Goal: Task Accomplishment & Management: Use online tool/utility

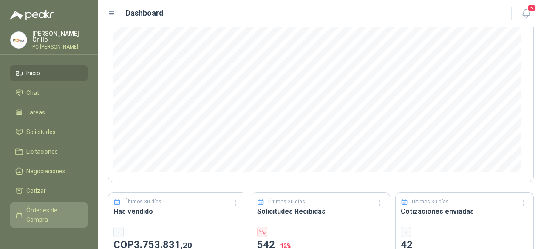
scroll to position [68, 0]
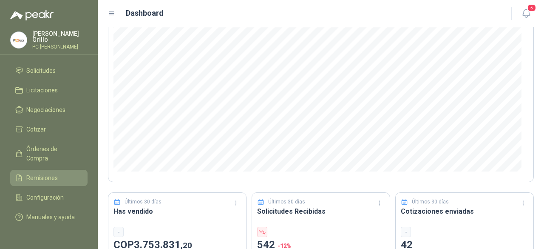
click at [62, 173] on li "Remisiones" at bounding box center [48, 177] width 67 height 9
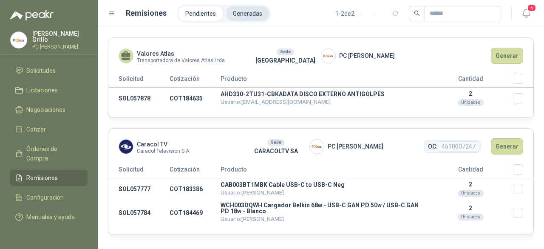
click at [236, 18] on li "Generadas" at bounding box center [247, 13] width 43 height 14
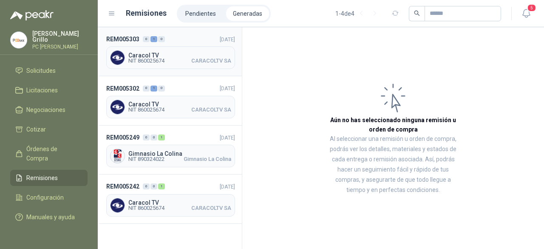
click at [189, 58] on span "NIT 860025674 CARACOLTV SA" at bounding box center [179, 60] width 103 height 5
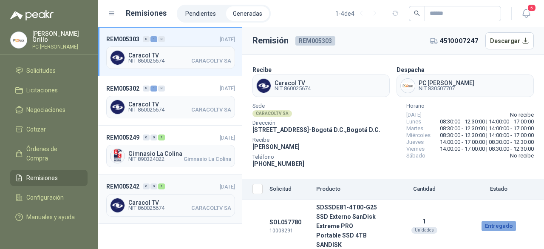
click at [176, 201] on span "Caracol TV" at bounding box center [179, 202] width 103 height 6
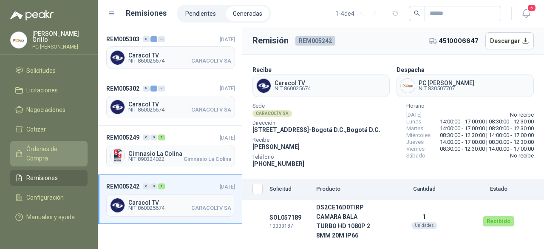
click at [43, 144] on span "Órdenes de Compra" at bounding box center [52, 153] width 53 height 19
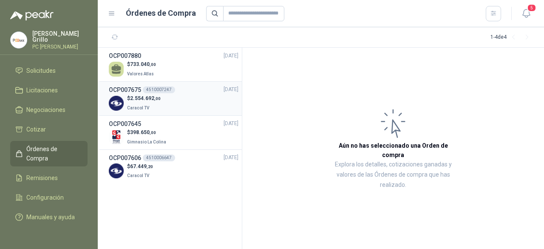
click at [164, 102] on div "$ 2.554.692 ,00 Caracol TV" at bounding box center [174, 102] width 130 height 17
click at [141, 100] on span "2.554.692 ,00" at bounding box center [145, 98] width 31 height 6
click at [130, 99] on p "$ 2.554.692 ,00" at bounding box center [144, 98] width 34 height 8
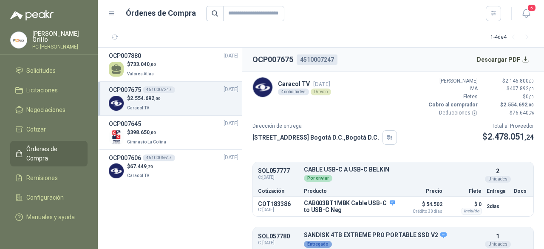
click at [142, 106] on span "Caracol TV" at bounding box center [138, 107] width 22 height 5
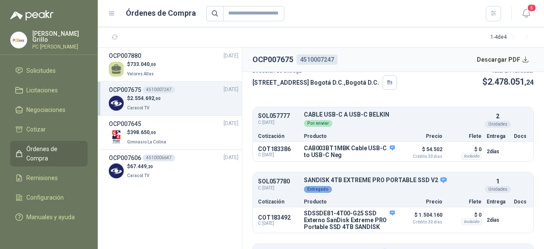
scroll to position [85, 0]
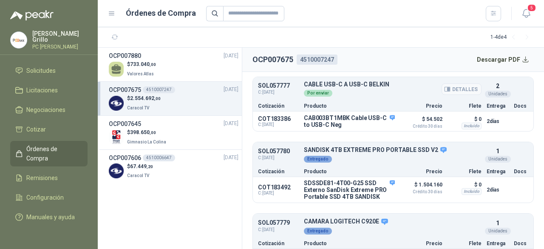
click at [325, 88] on div "Por enviar" at bounding box center [393, 92] width 178 height 9
click at [471, 94] on div "Detalles" at bounding box center [462, 89] width 40 height 16
click at [325, 91] on div "Por enviar" at bounding box center [393, 92] width 178 height 9
click at [451, 85] on button "Detalles" at bounding box center [462, 88] width 40 height 11
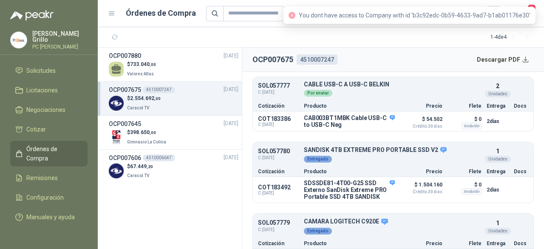
click at [310, 100] on div "Cotización Producto Precio Flete Entrega Docs" at bounding box center [393, 105] width 281 height 11
click at [317, 88] on div "Por enviar" at bounding box center [393, 92] width 178 height 9
click at [308, 92] on div "Por enviar" at bounding box center [318, 93] width 28 height 7
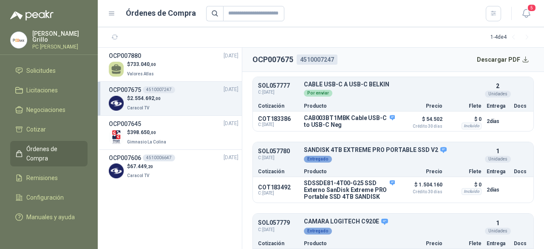
click at [161, 102] on div "$ 2.554.692 ,00 Caracol TV" at bounding box center [174, 102] width 130 height 17
click at [315, 105] on p "Producto" at bounding box center [349, 105] width 91 height 5
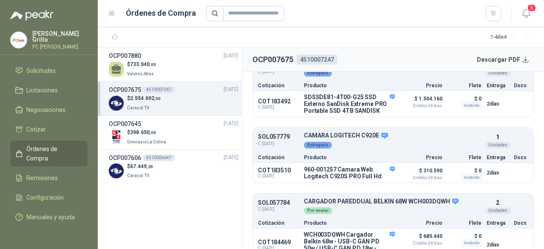
scroll to position [195, 0]
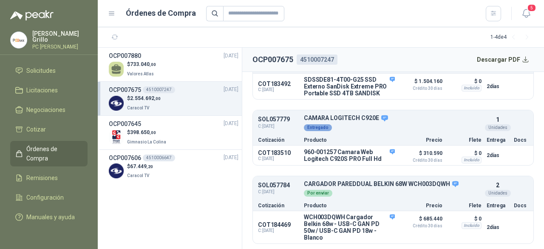
click at [147, 96] on span "2.554.692 ,00" at bounding box center [145, 98] width 31 height 6
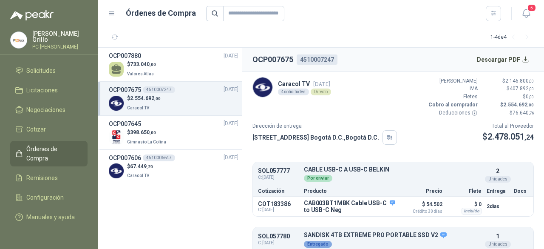
click at [308, 62] on div "4510007247" at bounding box center [317, 59] width 41 height 10
click at [311, 88] on p "Caracol TV [DATE]" at bounding box center [304, 83] width 53 height 9
click at [296, 90] on div "4 solicitudes" at bounding box center [293, 91] width 31 height 7
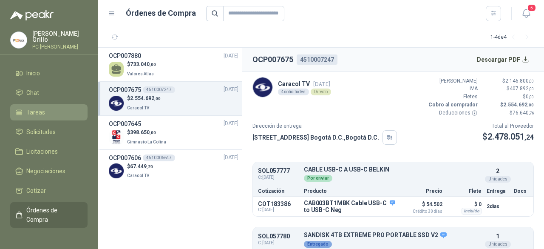
click at [43, 114] on span "Tareas" at bounding box center [35, 112] width 19 height 9
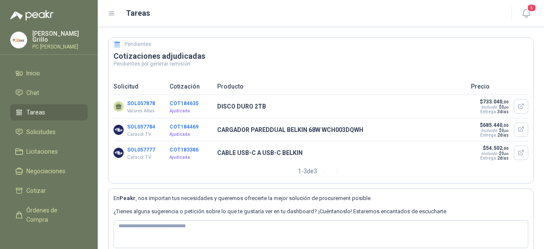
click at [136, 133] on p "Caracol TV" at bounding box center [141, 134] width 28 height 7
click at [201, 134] on p "Ajudicada" at bounding box center [191, 134] width 43 height 7
click at [518, 130] on icon "button" at bounding box center [521, 129] width 7 height 7
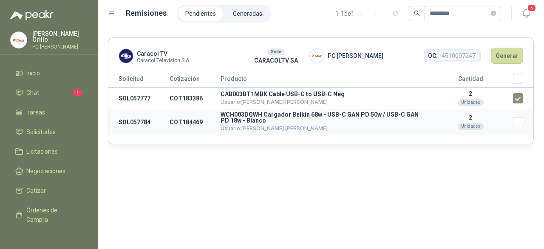
click at [521, 127] on td "Seleccionar/deseleccionar" at bounding box center [523, 122] width 20 height 26
click at [512, 54] on button "Generar" at bounding box center [507, 56] width 32 height 16
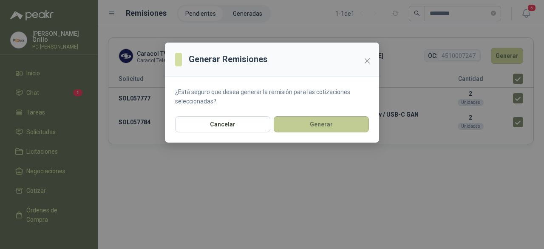
click at [311, 124] on button "Generar" at bounding box center [321, 124] width 95 height 16
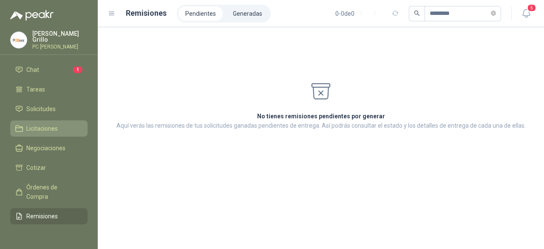
scroll to position [43, 0]
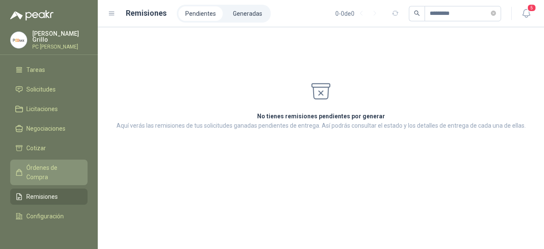
click at [45, 170] on span "Órdenes de Compra" at bounding box center [52, 172] width 53 height 19
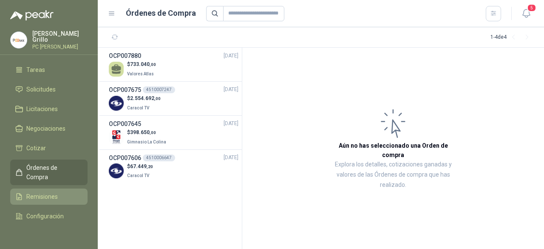
click at [43, 192] on span "Remisiones" at bounding box center [41, 196] width 31 height 9
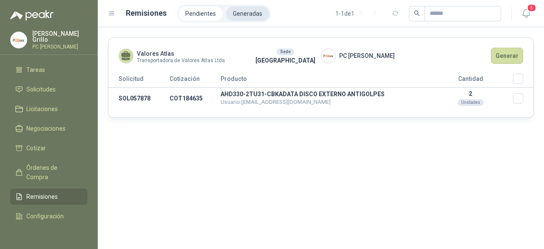
click at [258, 15] on li "Generadas" at bounding box center [247, 13] width 43 height 14
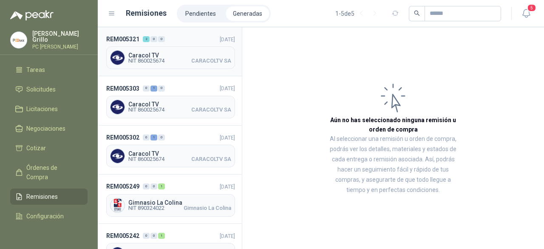
click at [196, 62] on span "CARACOLTV SA" at bounding box center [211, 60] width 40 height 5
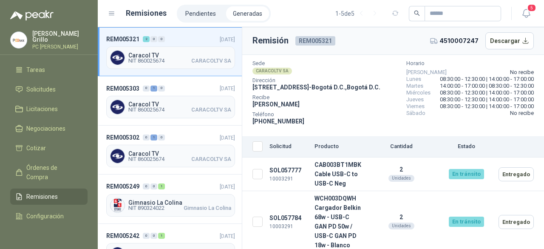
scroll to position [45, 0]
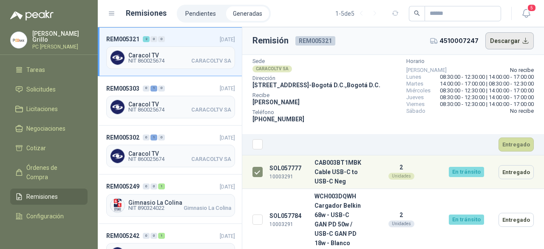
click at [507, 44] on button "Descargar" at bounding box center [509, 40] width 49 height 17
click at [41, 38] on p "Juan Grillo" at bounding box center [59, 37] width 55 height 12
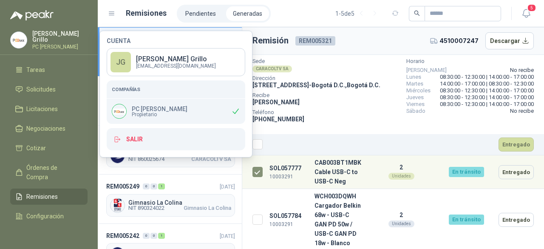
click at [57, 37] on p "Juan Grillo" at bounding box center [59, 37] width 55 height 12
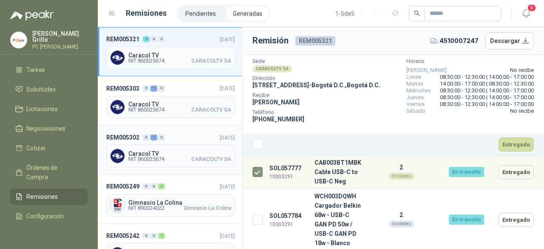
scroll to position [20, 0]
